Goal: Task Accomplishment & Management: Manage account settings

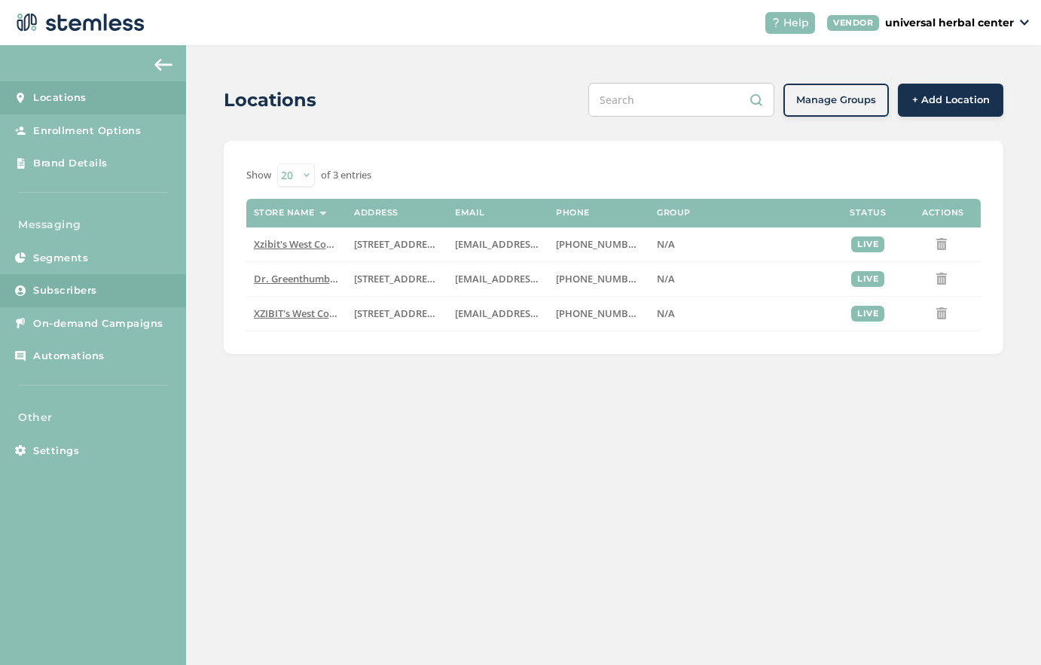
click at [99, 294] on link "Subscribers" at bounding box center [93, 290] width 186 height 33
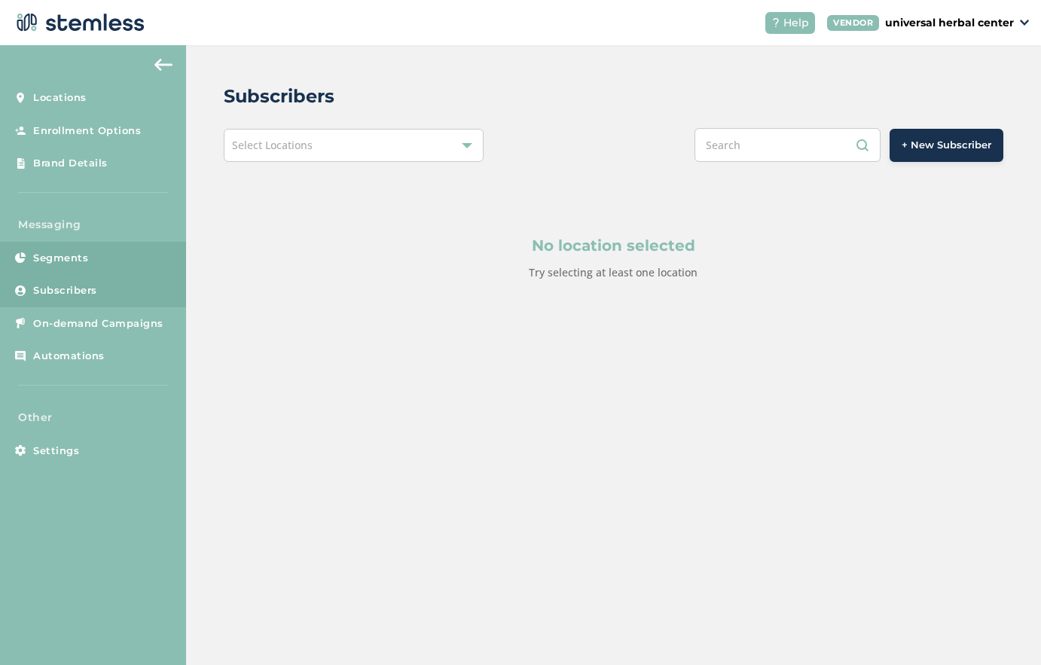
click at [99, 258] on link "Segments" at bounding box center [93, 258] width 186 height 33
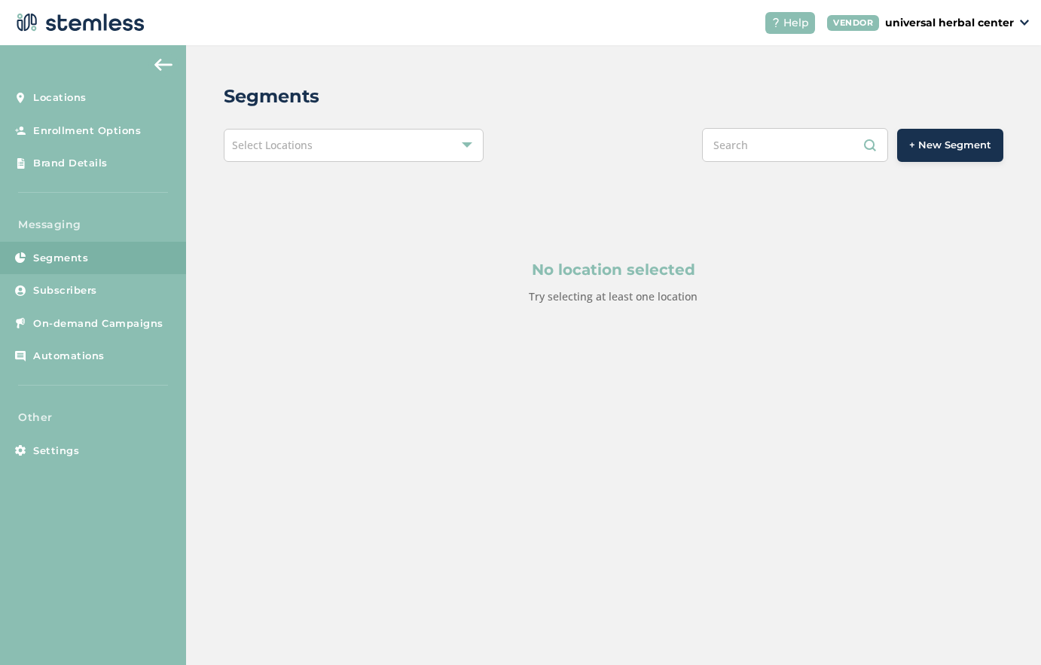
click at [341, 143] on div "Select Locations" at bounding box center [354, 145] width 260 height 33
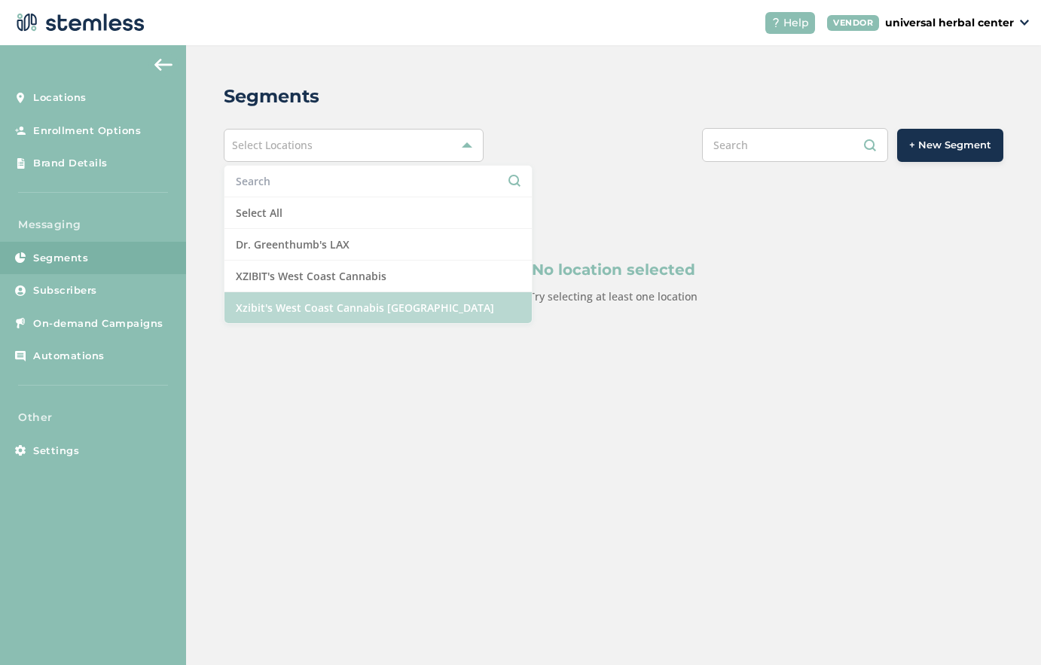
click at [377, 304] on li "Xzibit's West Coast Cannabis [GEOGRAPHIC_DATA]" at bounding box center [377, 307] width 307 height 31
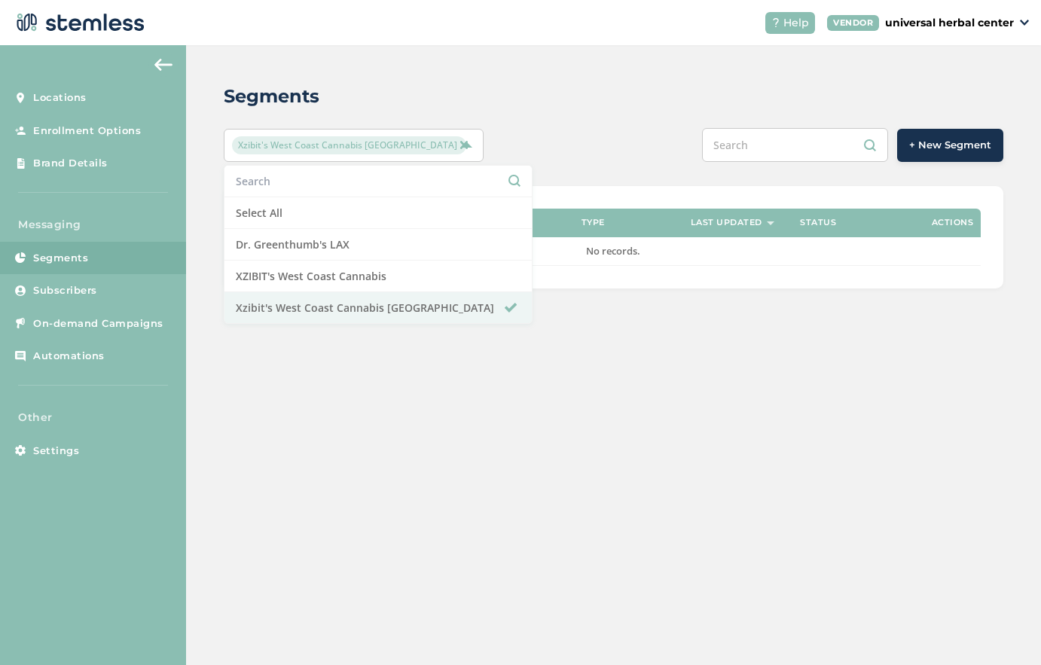
click at [573, 130] on div "+ New Segment" at bounding box center [775, 145] width 455 height 34
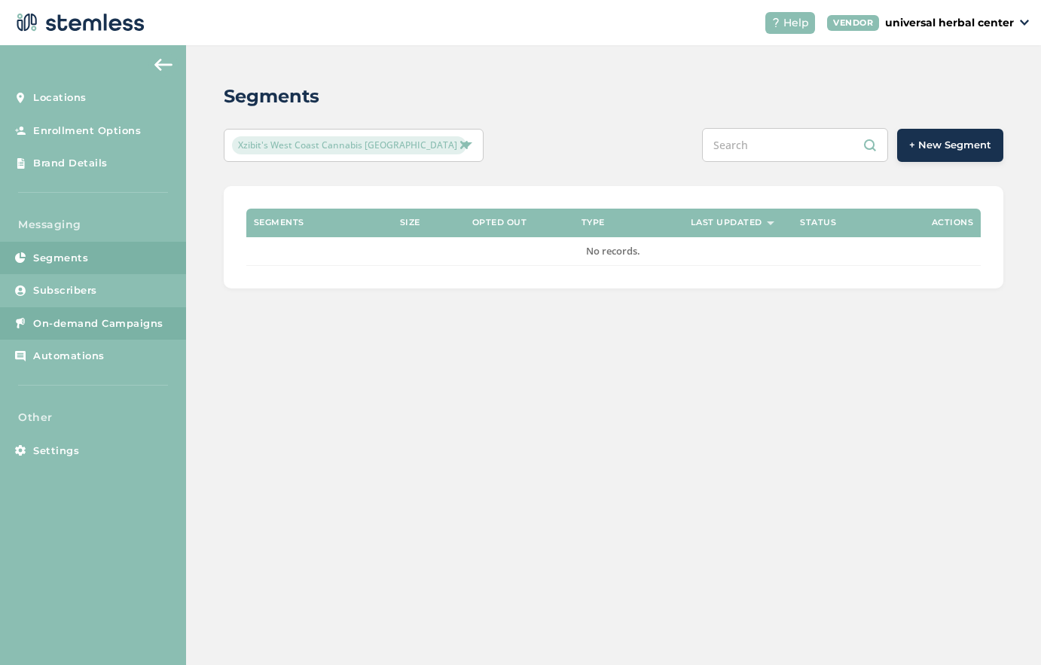
click at [130, 330] on span "On-demand Campaigns" at bounding box center [98, 323] width 130 height 15
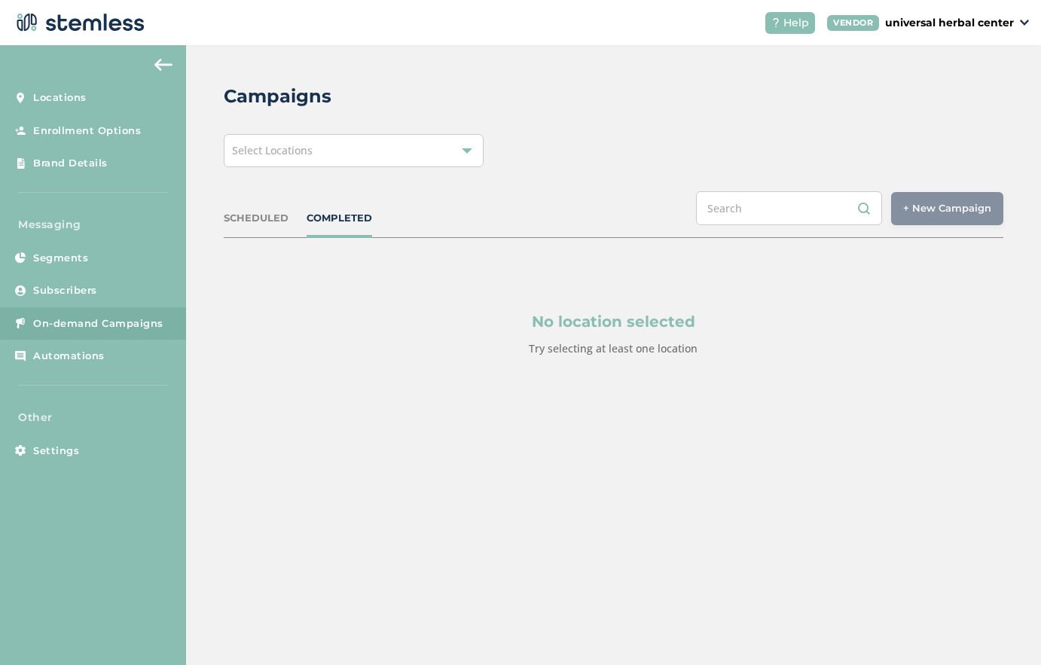
click at [261, 221] on div "SCHEDULED" at bounding box center [256, 218] width 65 height 15
click at [326, 142] on div "Select Locations" at bounding box center [354, 150] width 260 height 33
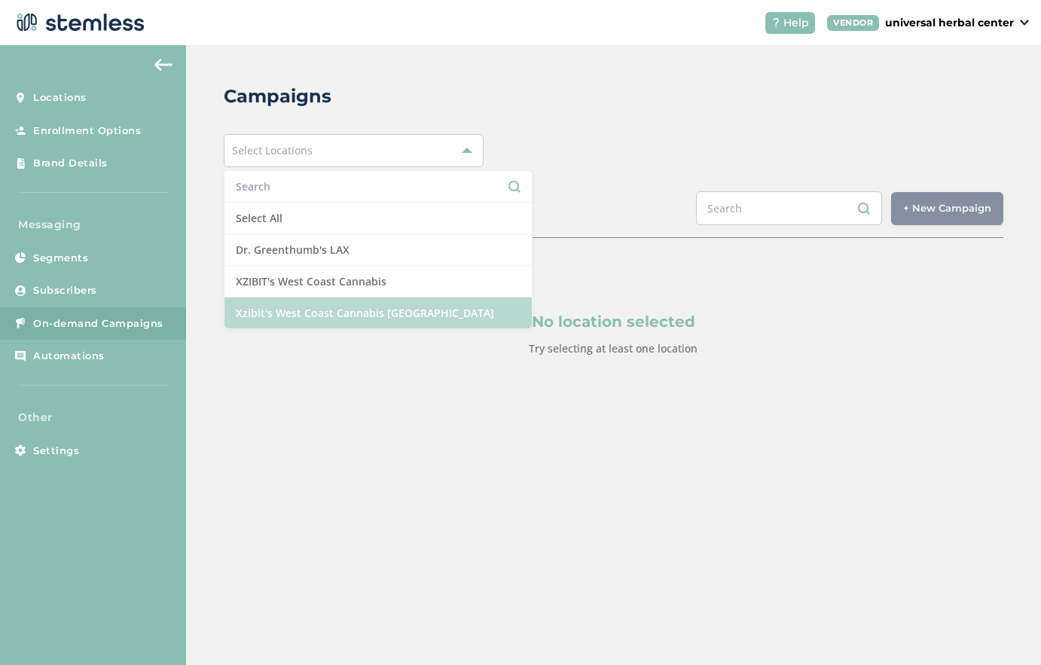
click at [366, 313] on li "Xzibit's West Coast Cannabis [GEOGRAPHIC_DATA]" at bounding box center [377, 313] width 307 height 31
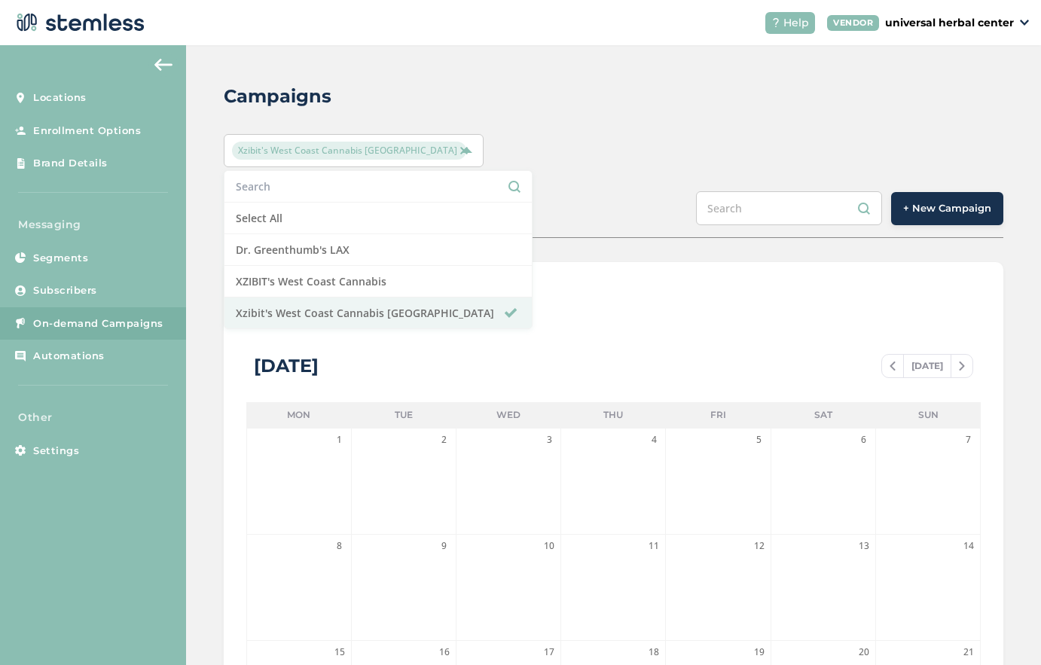
click at [548, 200] on div "SCHEDULED COMPLETED + New Campaign" at bounding box center [614, 214] width 780 height 47
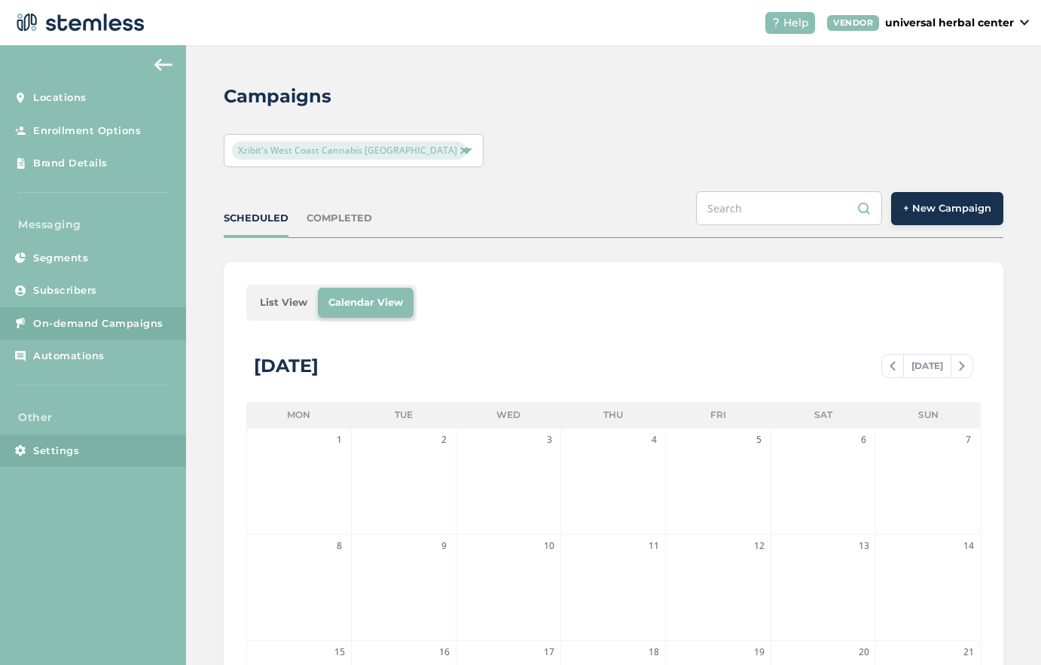
click at [68, 451] on span "Settings" at bounding box center [56, 451] width 46 height 15
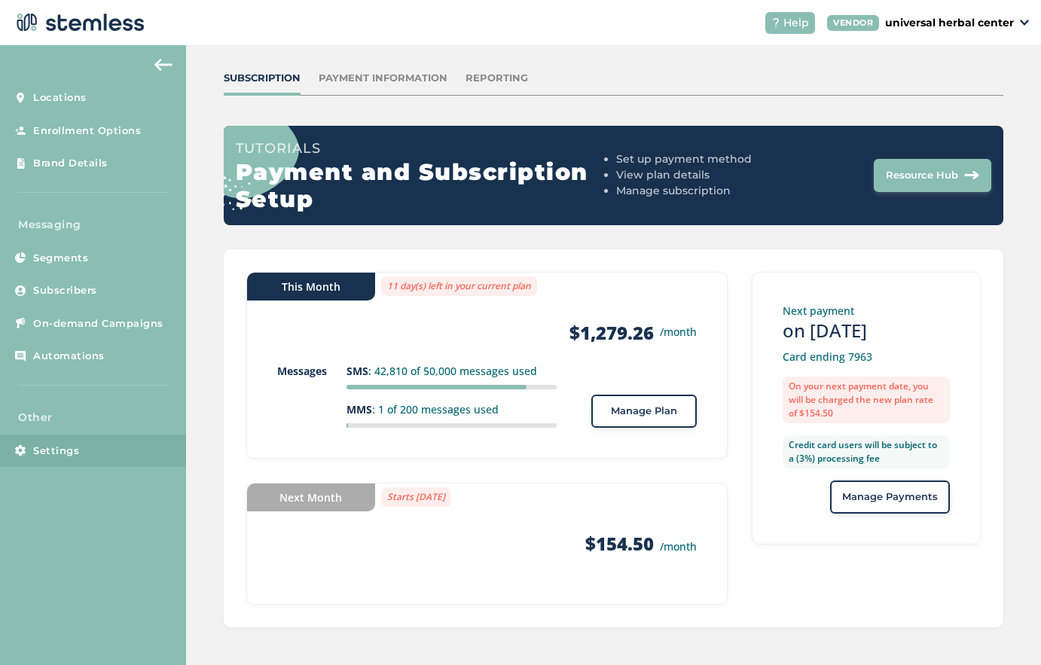
scroll to position [66, 0]
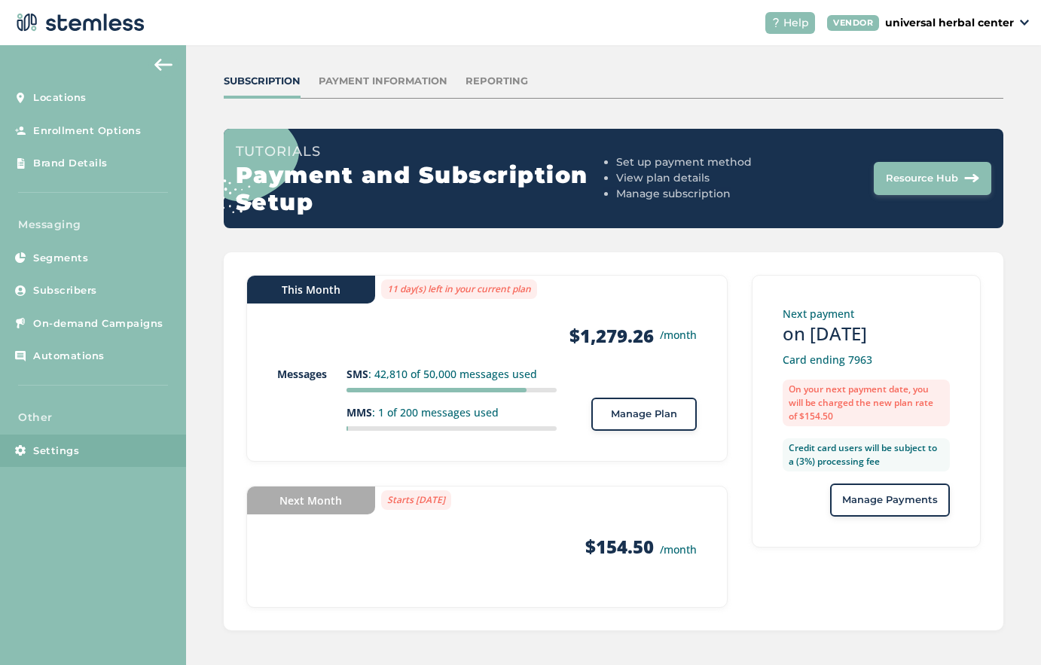
click at [506, 89] on div "Subscription Payment Information Reporting" at bounding box center [614, 86] width 780 height 25
click at [501, 72] on div "Settings Subscription Payment Information Reporting Tutorials Payment and Subsc…" at bounding box center [614, 323] width 856 height 689
click at [507, 78] on div "Reporting" at bounding box center [497, 81] width 63 height 15
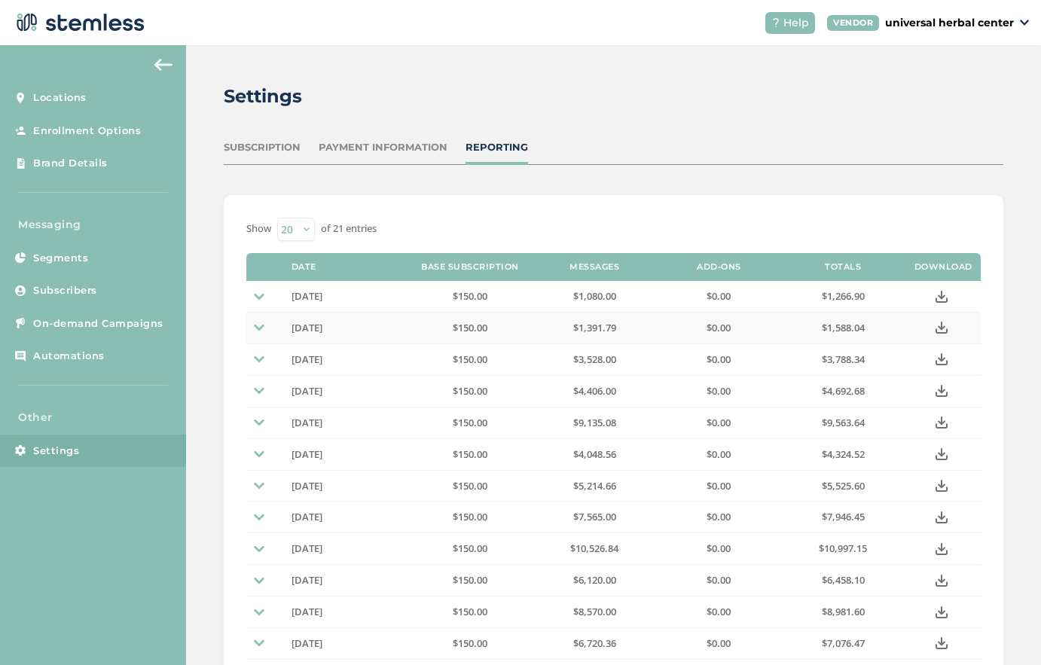
click at [259, 325] on img at bounding box center [259, 327] width 11 height 11
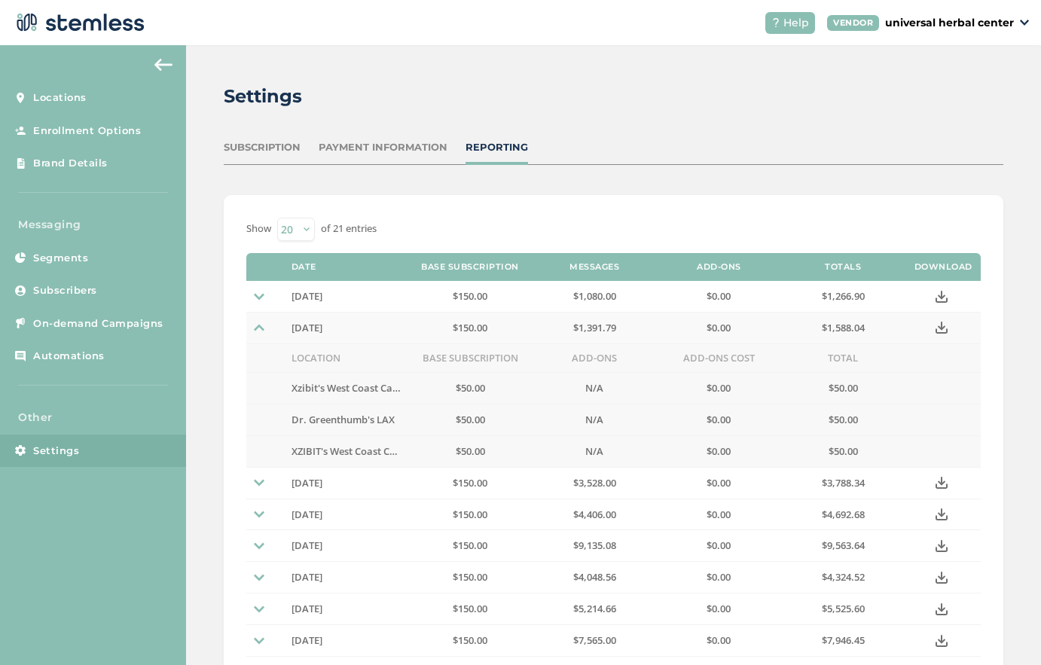
click at [259, 325] on img at bounding box center [259, 327] width 11 height 11
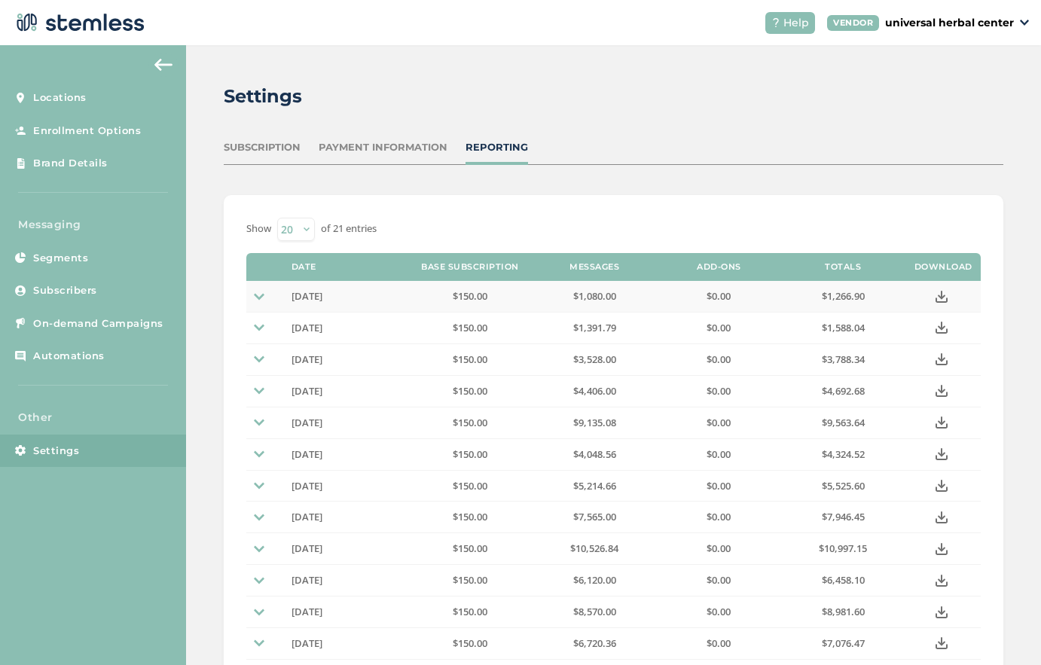
click at [264, 298] on img at bounding box center [259, 297] width 11 height 11
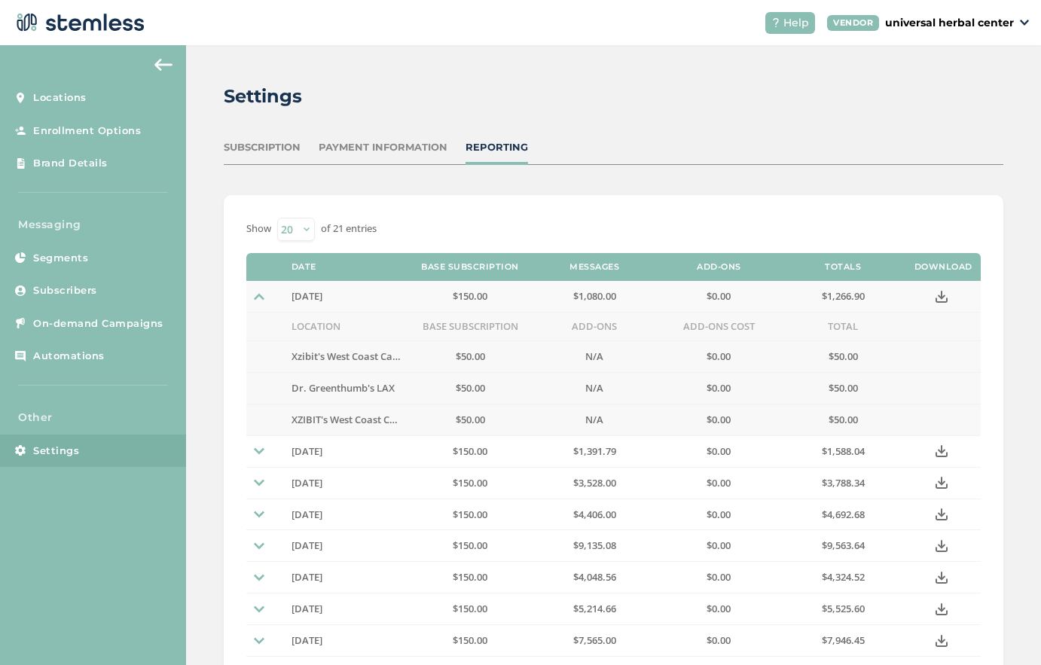
click at [264, 298] on img at bounding box center [259, 297] width 11 height 11
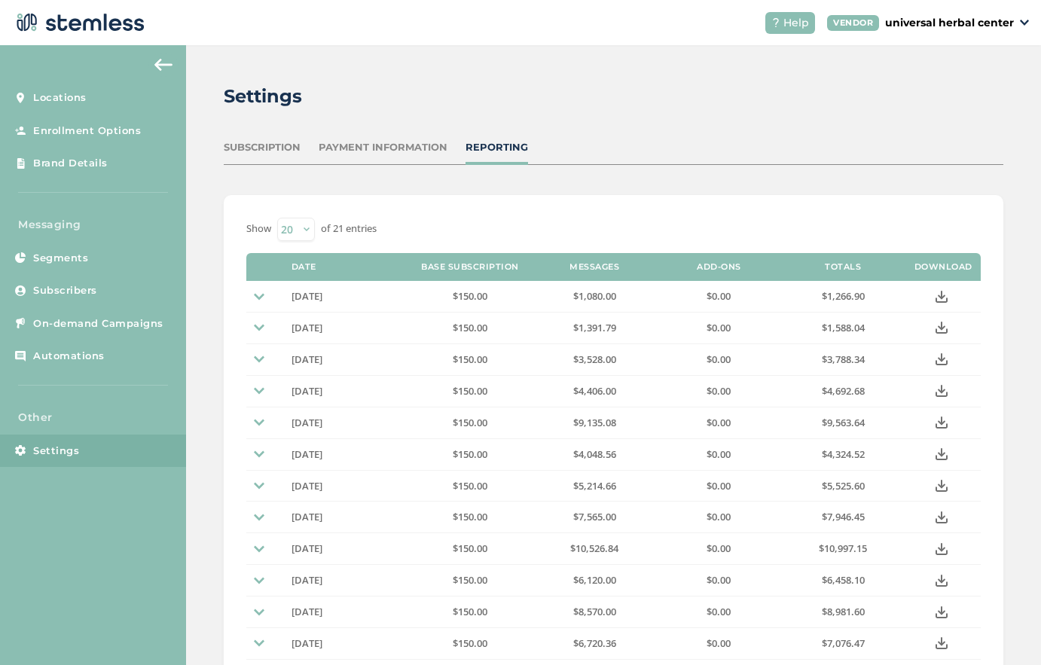
click at [255, 151] on div "Subscription" at bounding box center [262, 147] width 77 height 15
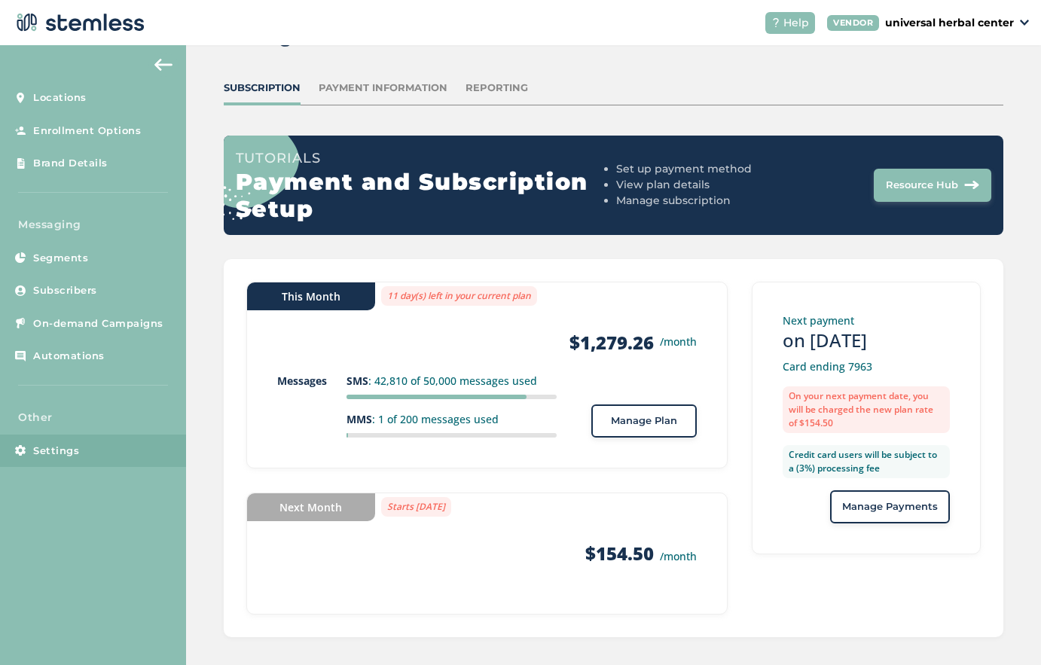
scroll to position [69, 0]
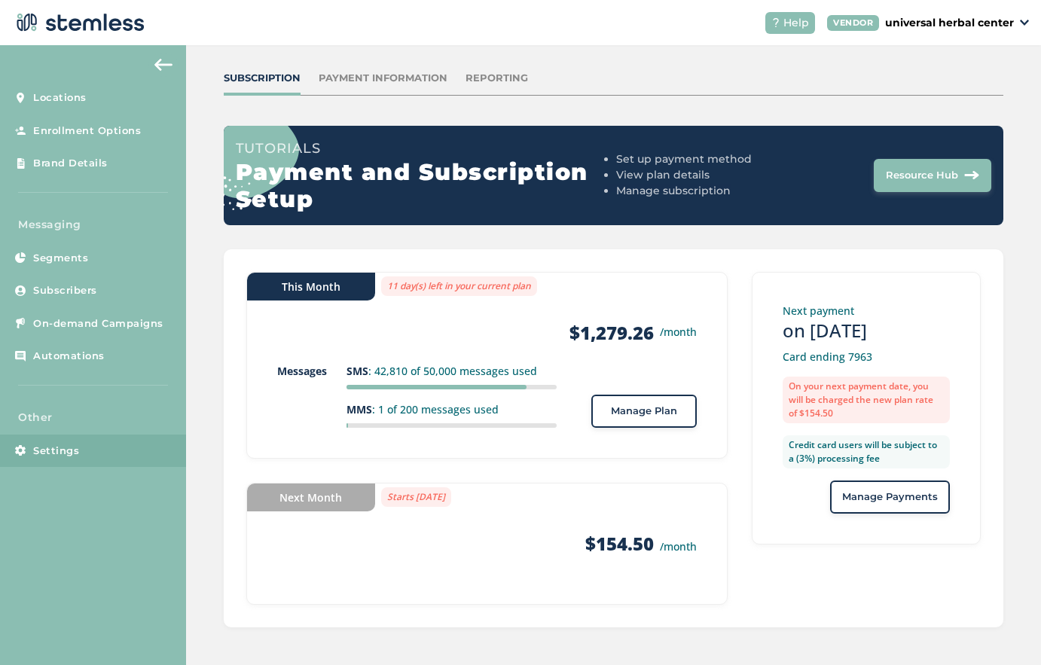
click at [640, 417] on span "Manage Plan" at bounding box center [644, 411] width 66 height 15
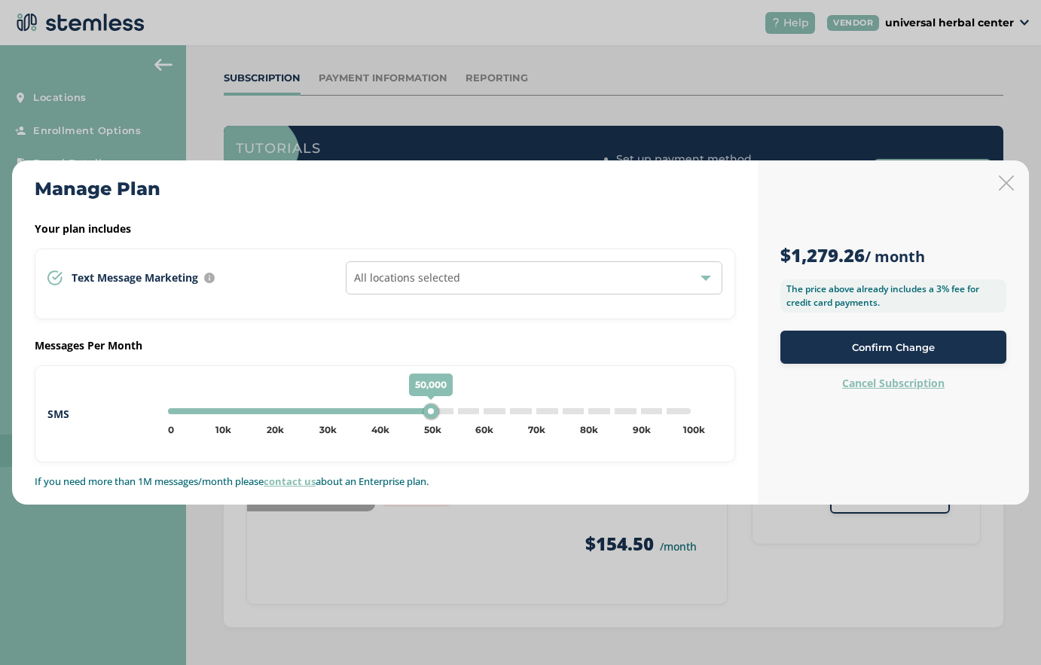
click at [1008, 184] on icon at bounding box center [1006, 183] width 15 height 15
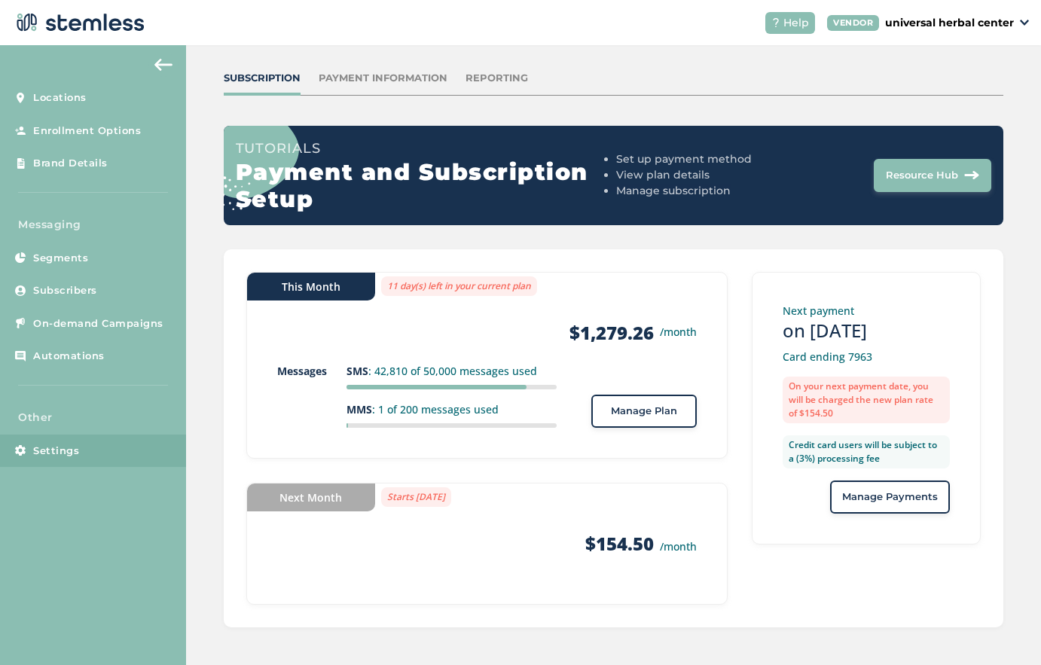
click at [367, 74] on div "Payment Information" at bounding box center [383, 78] width 129 height 15
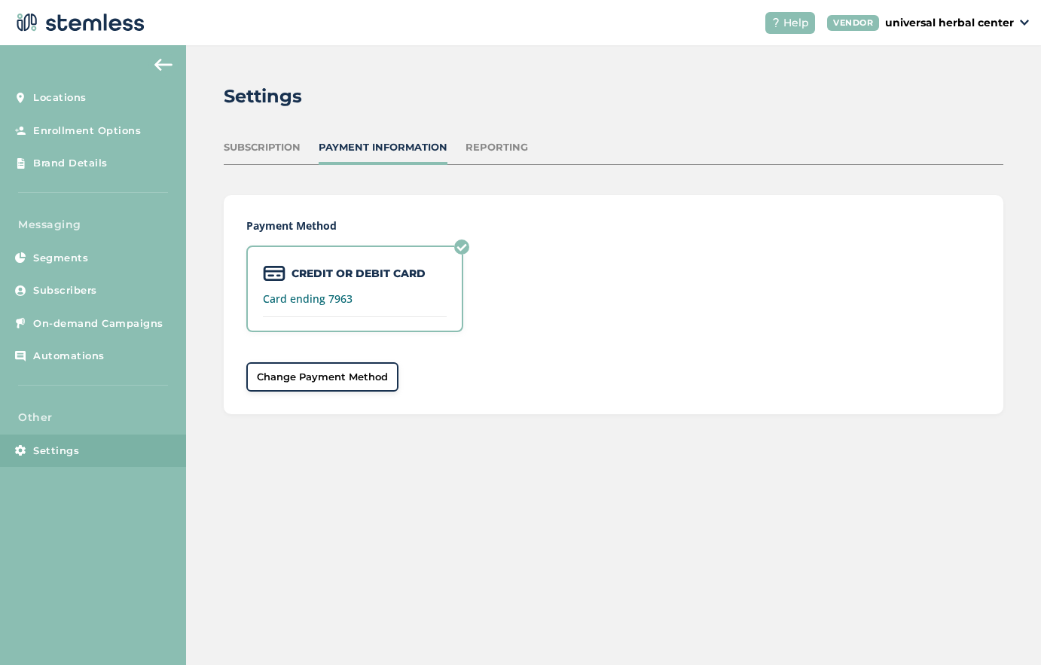
click at [484, 159] on div "Subscription Payment Information Reporting" at bounding box center [614, 152] width 780 height 25
click at [489, 154] on div "Reporting" at bounding box center [497, 147] width 63 height 15
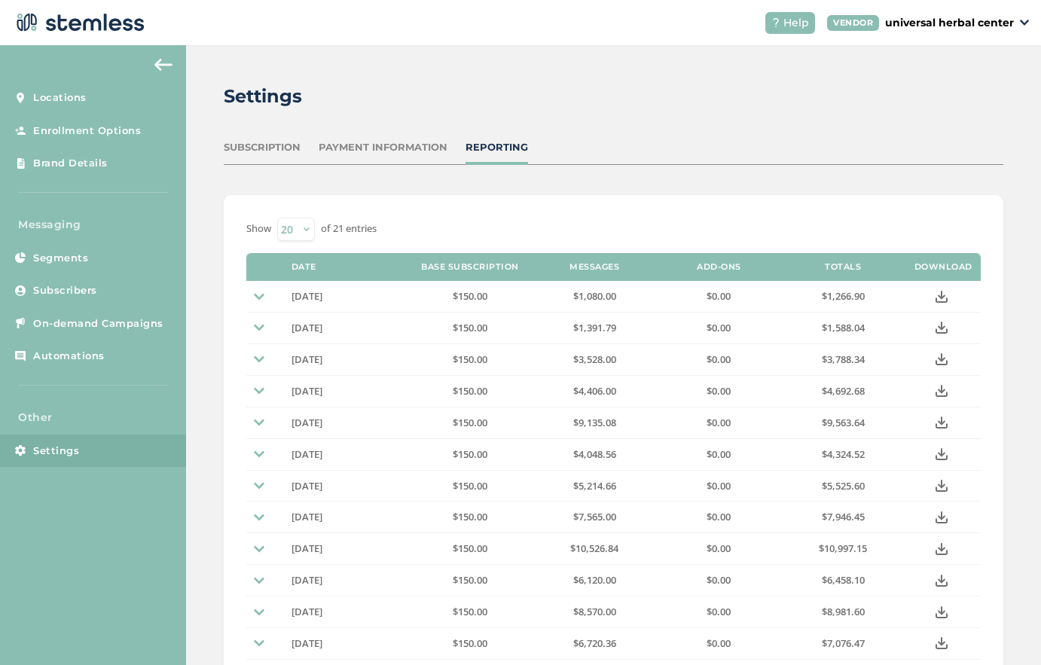
click at [254, 146] on div "Subscription" at bounding box center [262, 147] width 77 height 15
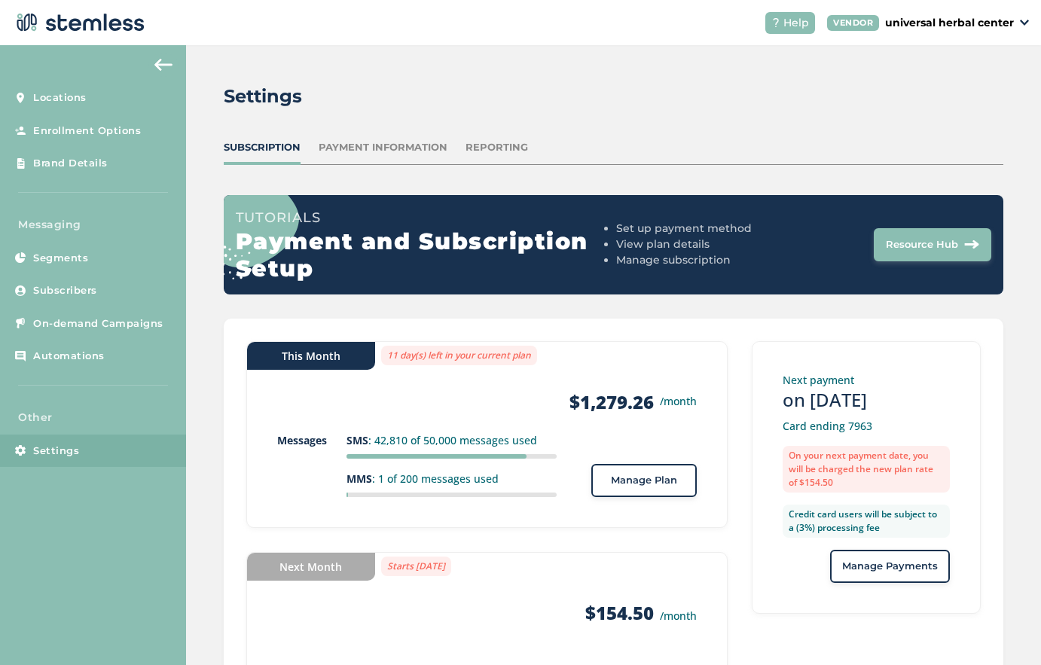
click at [436, 88] on div "Settings" at bounding box center [608, 96] width 768 height 27
click at [66, 293] on span "Subscribers" at bounding box center [65, 290] width 64 height 15
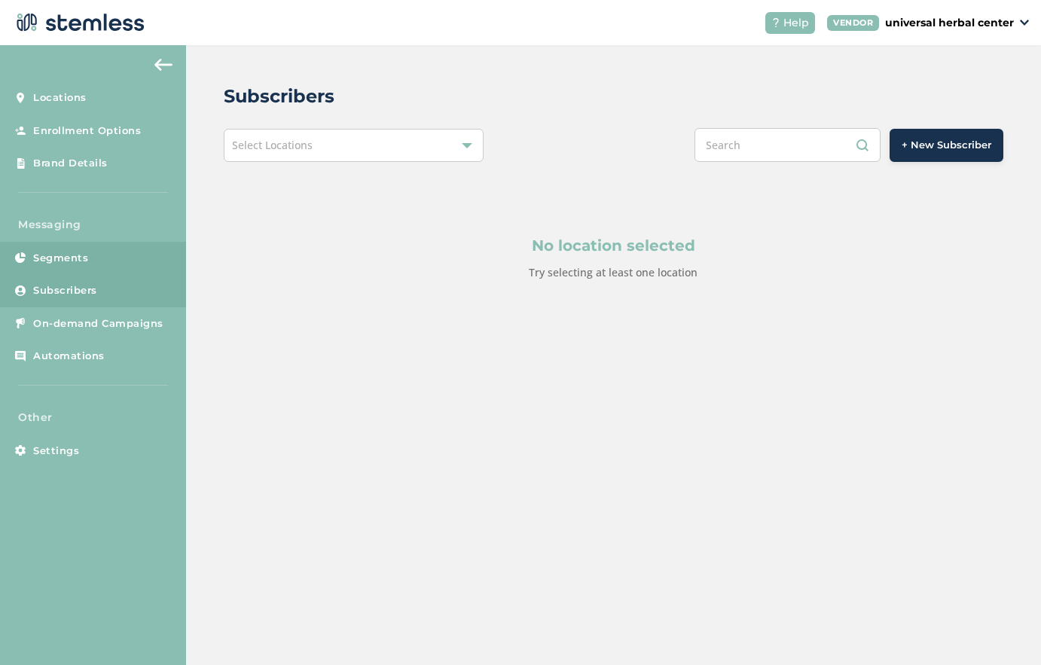
click at [67, 258] on span "Segments" at bounding box center [60, 258] width 55 height 15
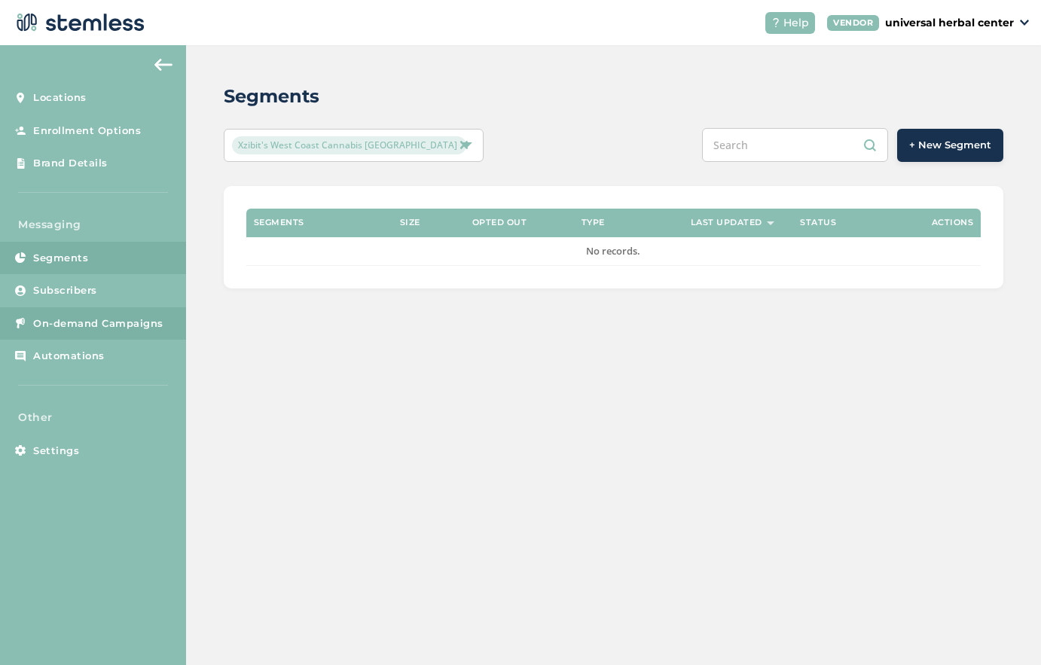
click at [120, 319] on span "On-demand Campaigns" at bounding box center [98, 323] width 130 height 15
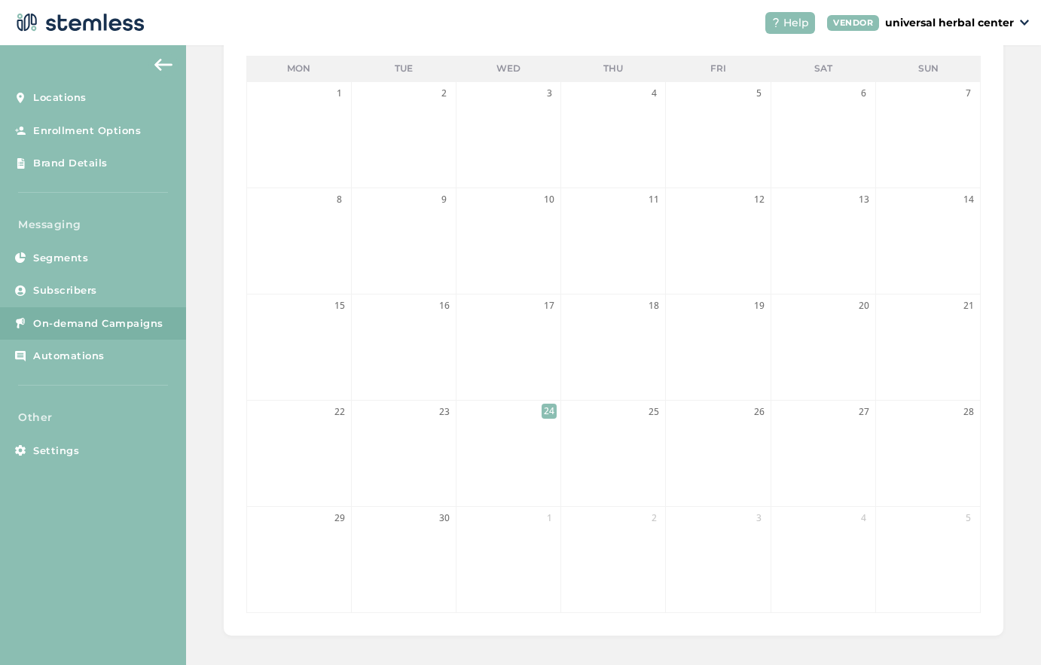
scroll to position [355, 0]
